Goal: Task Accomplishment & Management: Manage account settings

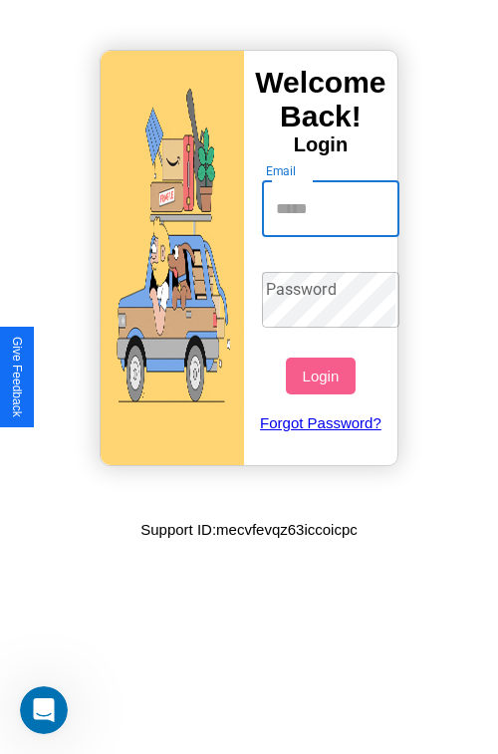
click at [332, 208] on input "Email" at bounding box center [331, 209] width 138 height 56
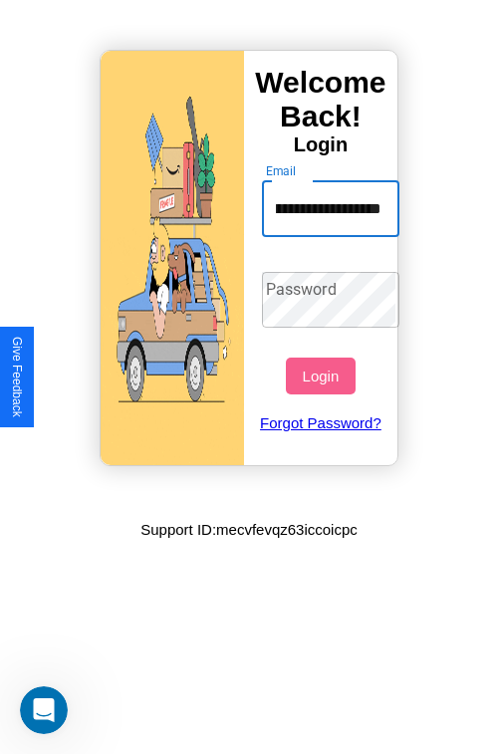
scroll to position [0, 85]
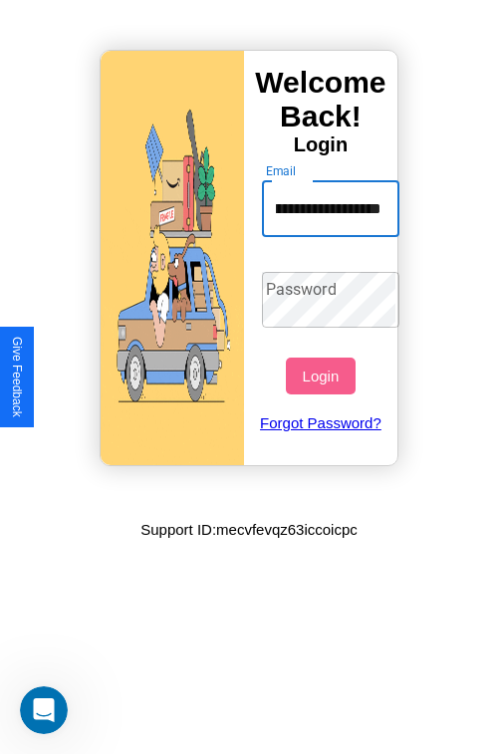
type input "**********"
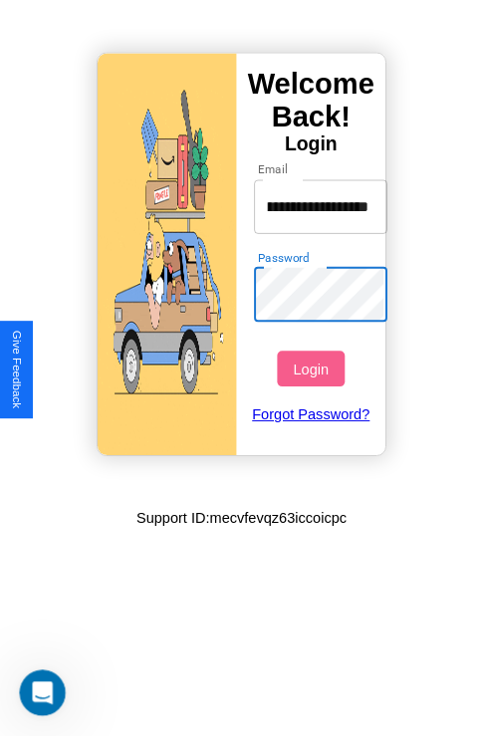
scroll to position [0, 0]
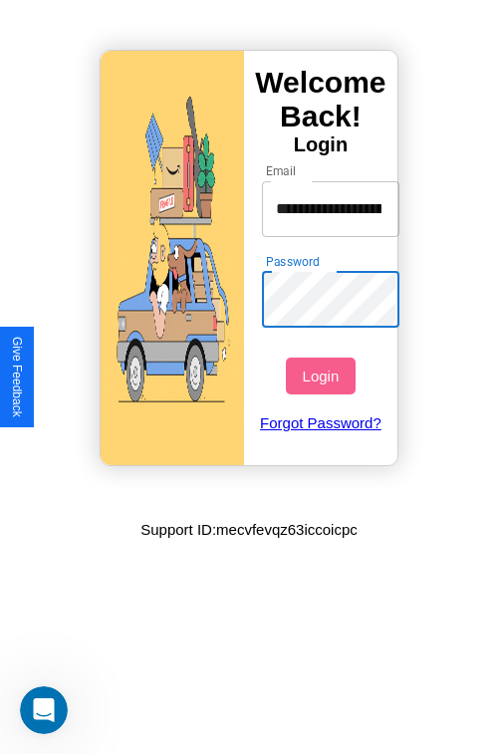
click at [323, 375] on button "Login" at bounding box center [320, 375] width 69 height 37
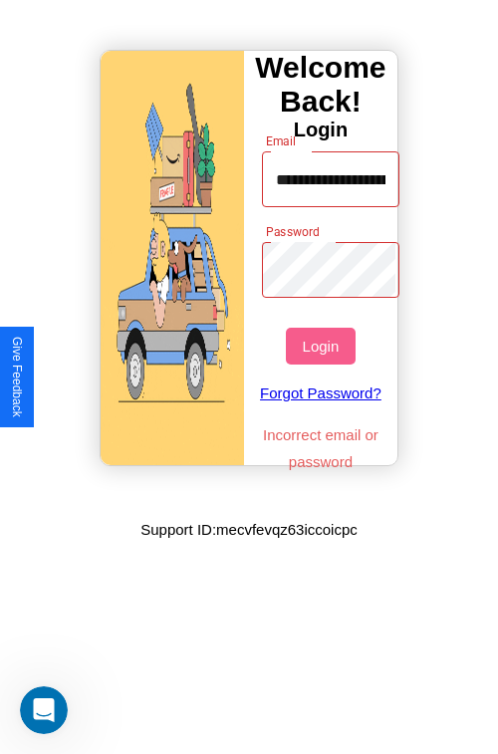
click at [323, 345] on button "Login" at bounding box center [320, 345] width 69 height 37
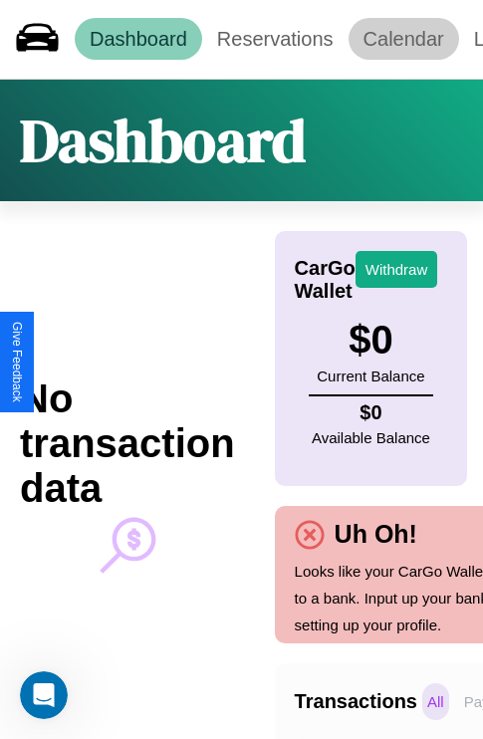
click at [403, 39] on link "Calendar" at bounding box center [403, 39] width 110 height 42
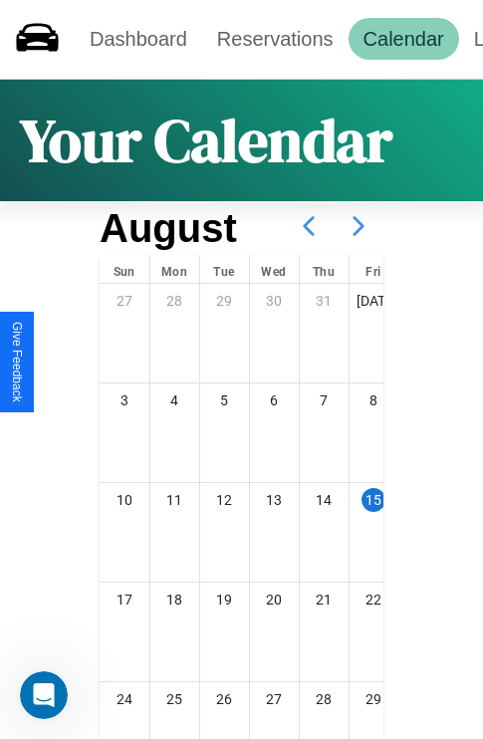
click at [358, 226] on icon at bounding box center [358, 226] width 50 height 50
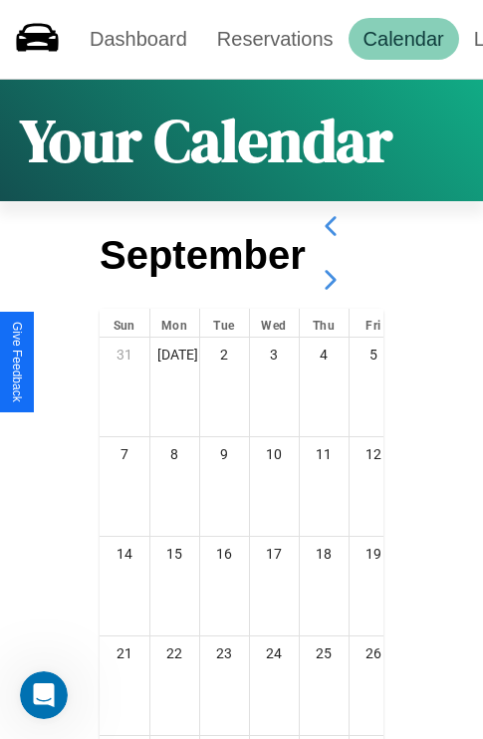
click at [329, 280] on icon at bounding box center [331, 280] width 50 height 50
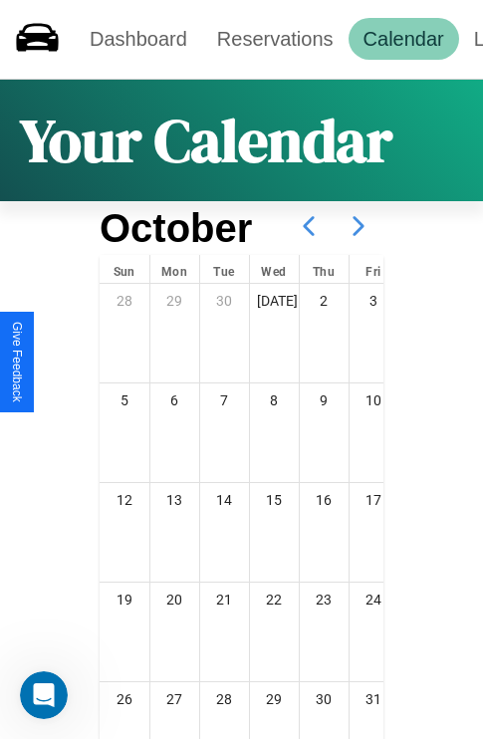
click at [358, 226] on icon at bounding box center [358, 226] width 50 height 50
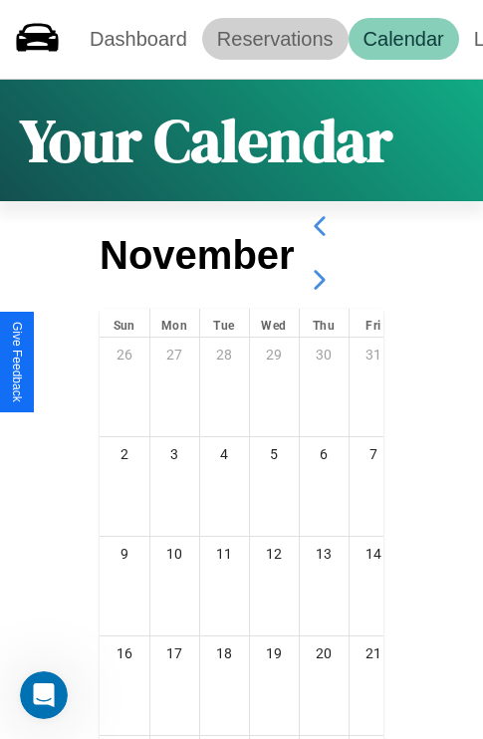
click at [275, 39] on link "Reservations" at bounding box center [275, 39] width 146 height 42
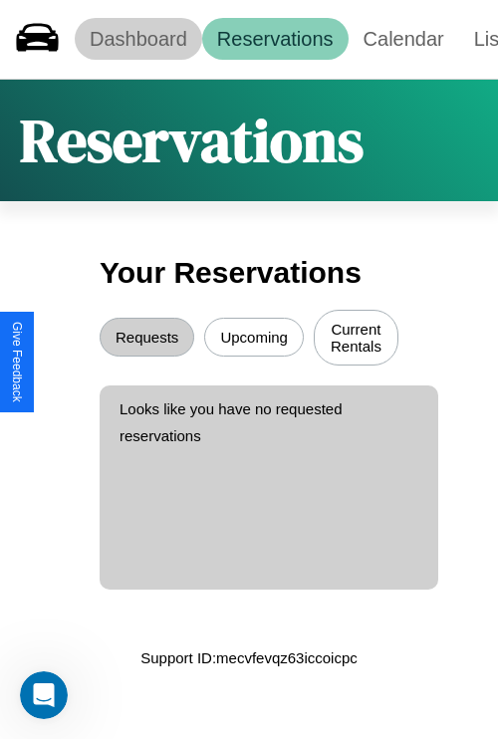
click at [137, 39] on link "Dashboard" at bounding box center [138, 39] width 127 height 42
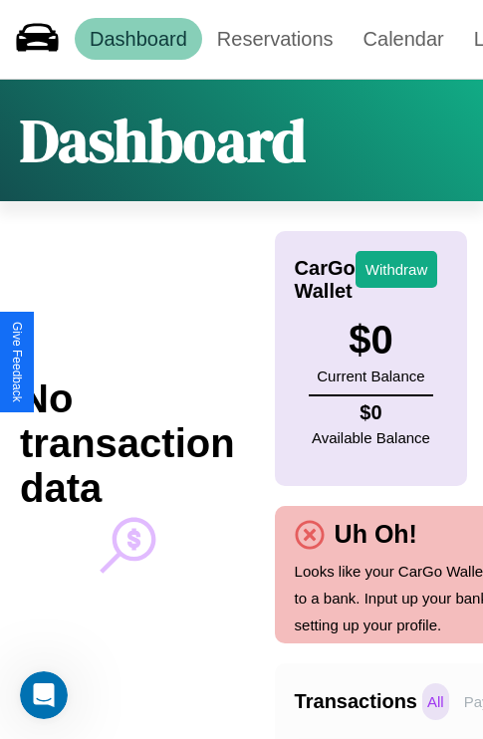
scroll to position [0, 146]
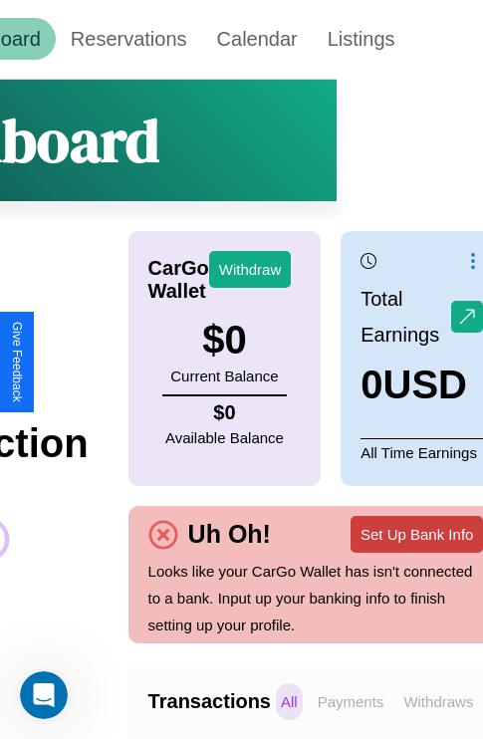
click at [416, 534] on button "Set Up Bank Info" at bounding box center [416, 534] width 132 height 37
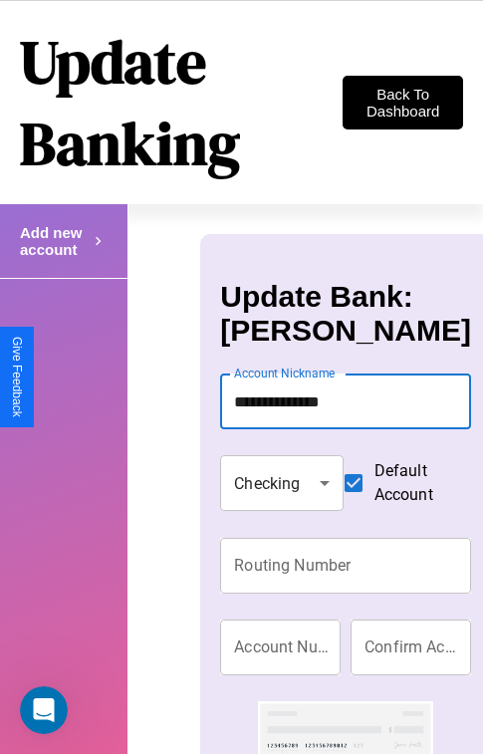
type input "**********"
